Goal: Information Seeking & Learning: Learn about a topic

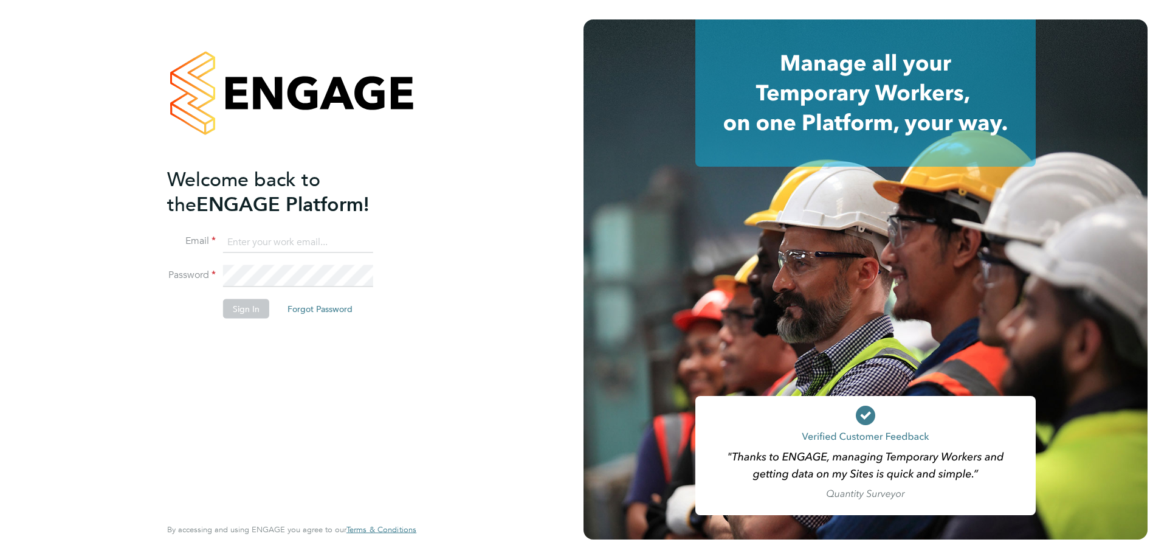
type input "Brendan.Day@hmsworks.co.uk"
click at [244, 306] on button "Sign In" at bounding box center [246, 307] width 46 height 19
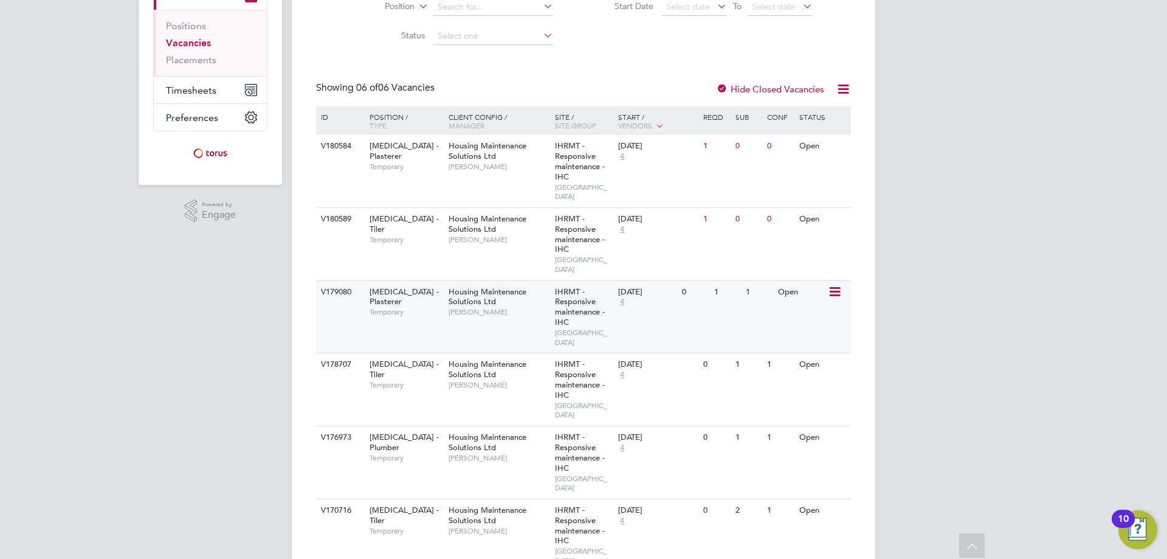
scroll to position [101, 0]
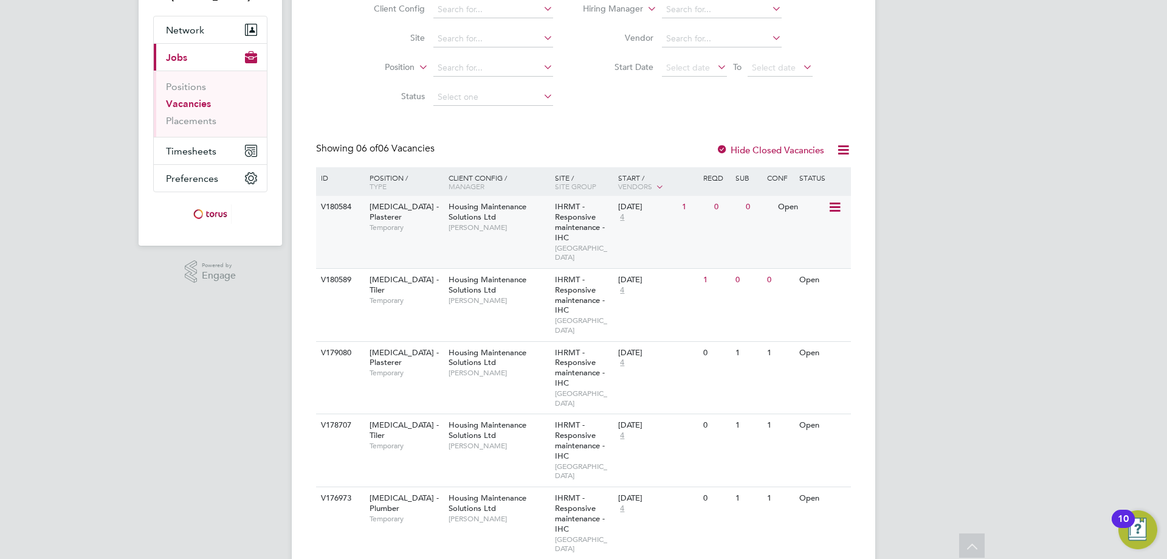
click at [838, 204] on icon at bounding box center [834, 207] width 12 height 15
click at [801, 234] on li "View Details" at bounding box center [804, 235] width 71 height 17
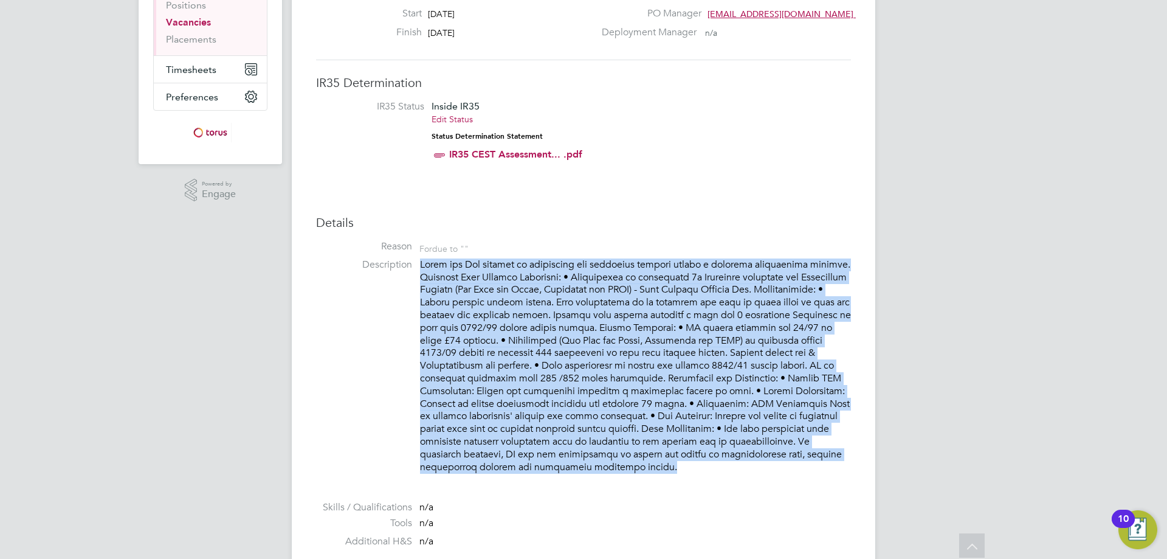
drag, startPoint x: 717, startPoint y: 462, endPoint x: 409, endPoint y: 264, distance: 366.4
click at [409, 264] on li "Description" at bounding box center [583, 371] width 535 height 227
copy p "Lorem ips Dol sitamet co adipiscing eli seddoeius tempori utlabo e dolorema ali…"
